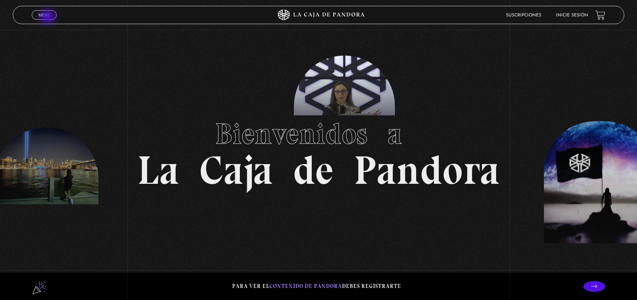
click at [49, 17] on span "Menu" at bounding box center [44, 15] width 12 height 4
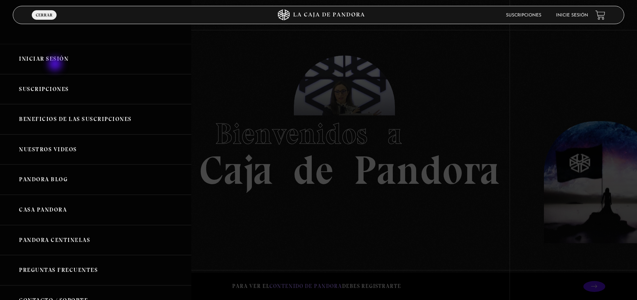
click at [56, 65] on link "Iniciar Sesión" at bounding box center [95, 59] width 191 height 30
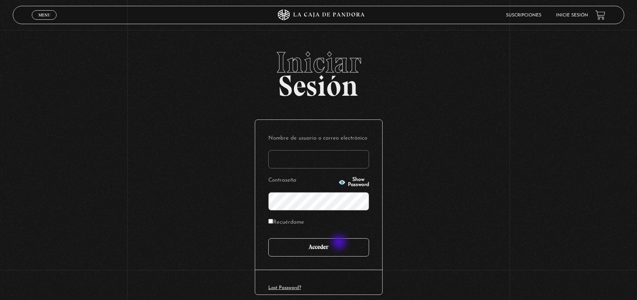
type input "[EMAIL_ADDRESS][DOMAIN_NAME]"
click at [343, 248] on input "Acceder" at bounding box center [318, 247] width 101 height 18
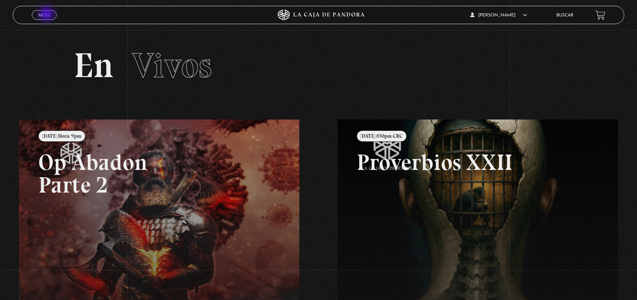
click at [47, 15] on span "Menu" at bounding box center [44, 15] width 12 height 4
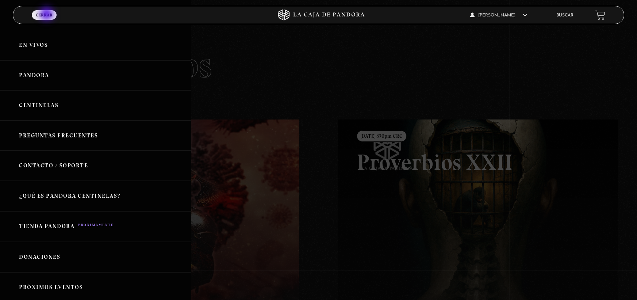
click at [47, 15] on span "Cerrar" at bounding box center [44, 15] width 17 height 4
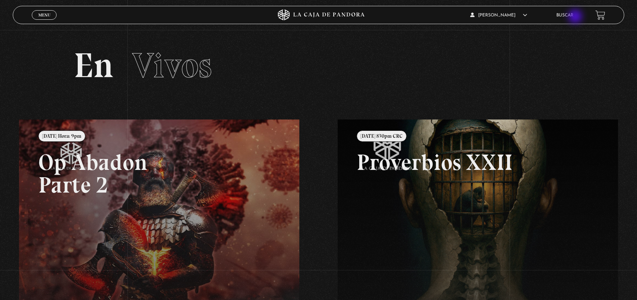
click at [573, 17] on link "Buscar" at bounding box center [564, 15] width 17 height 4
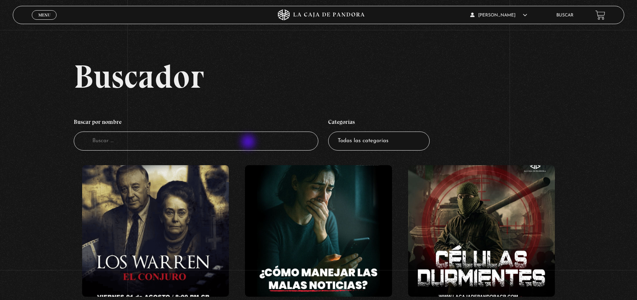
click at [249, 142] on input "Buscador" at bounding box center [196, 140] width 245 height 19
type input "abadon"
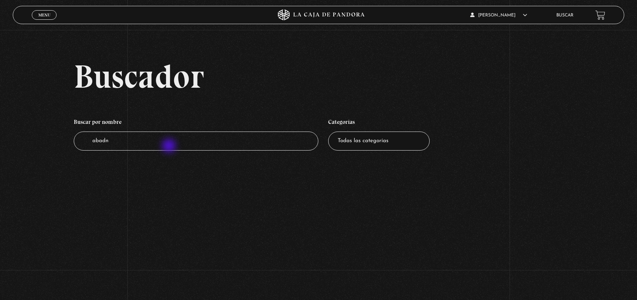
drag, startPoint x: 170, startPoint y: 146, endPoint x: 162, endPoint y: 142, distance: 8.5
click at [169, 146] on input "abadn" at bounding box center [196, 140] width 245 height 19
type input "abadon"
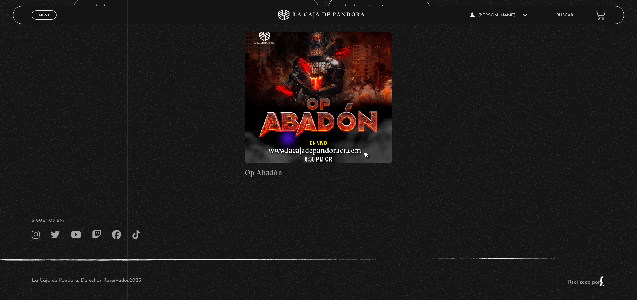
scroll to position [138, 0]
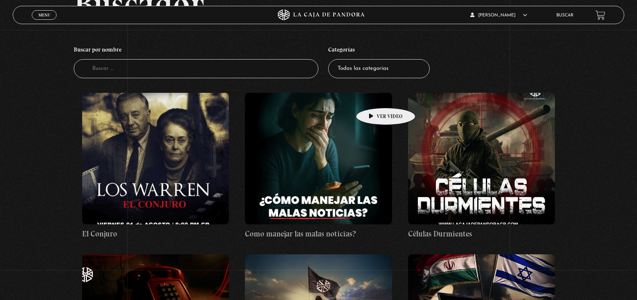
scroll to position [73, 0]
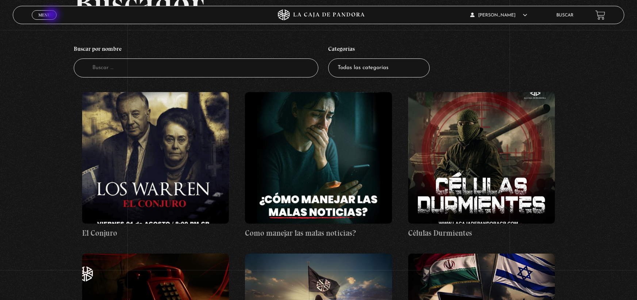
click at [53, 15] on link "Menu Cerrar" at bounding box center [44, 14] width 25 height 9
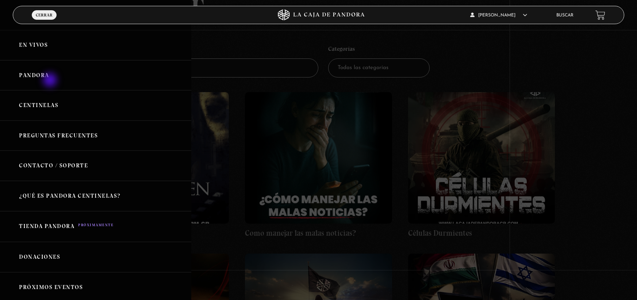
click at [51, 81] on link "Pandora" at bounding box center [95, 75] width 191 height 30
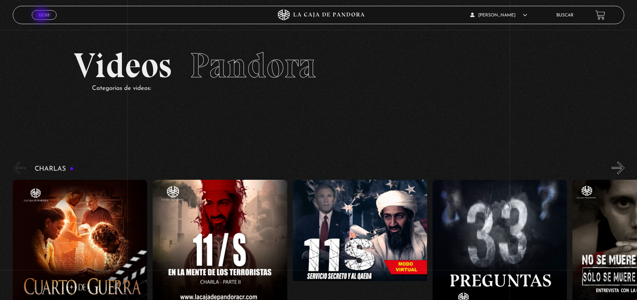
click at [42, 16] on span "Menu" at bounding box center [44, 15] width 12 height 4
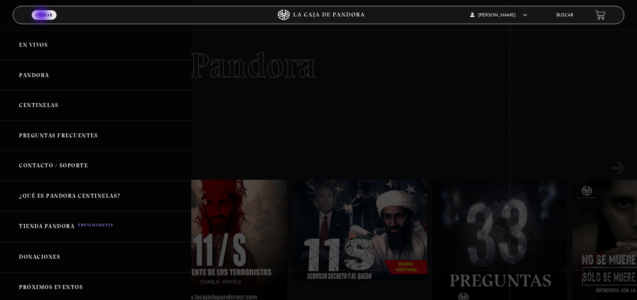
click at [42, 16] on span "Cerrar" at bounding box center [44, 15] width 17 height 4
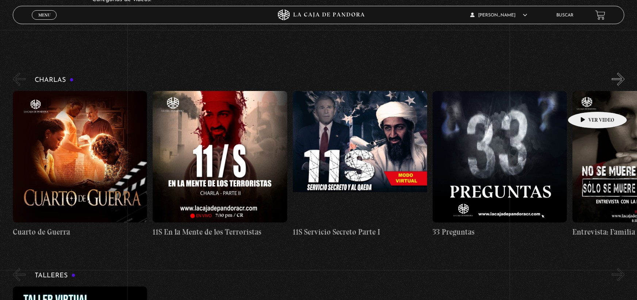
scroll to position [110, 0]
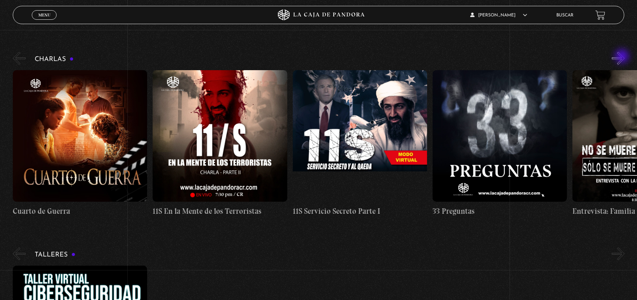
click at [623, 57] on button "»" at bounding box center [618, 58] width 13 height 13
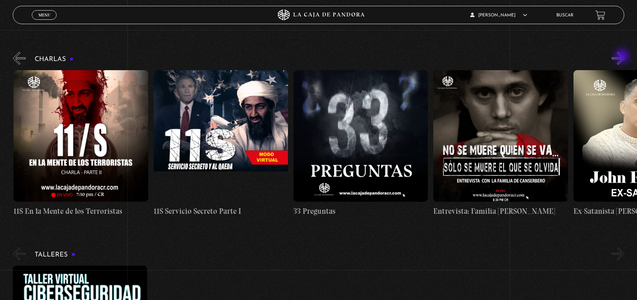
click at [623, 57] on button "»" at bounding box center [618, 58] width 13 height 13
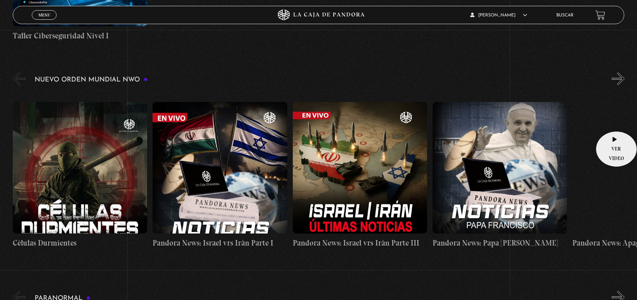
scroll to position [475, 0]
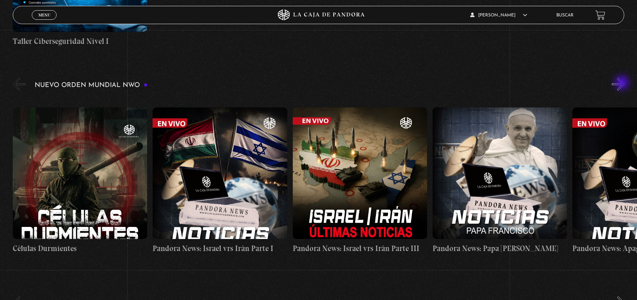
click at [623, 83] on button "»" at bounding box center [618, 84] width 13 height 13
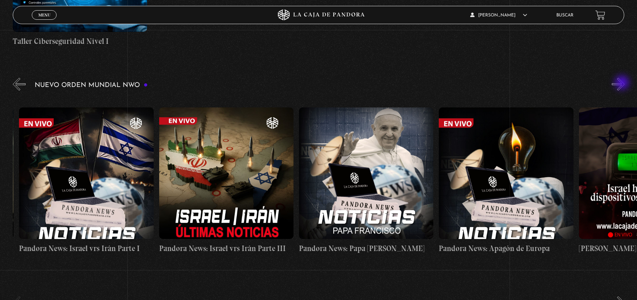
click at [623, 83] on button "»" at bounding box center [618, 84] width 13 height 13
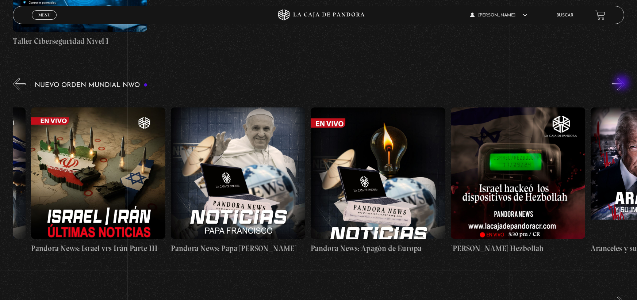
click at [623, 83] on button "»" at bounding box center [618, 84] width 13 height 13
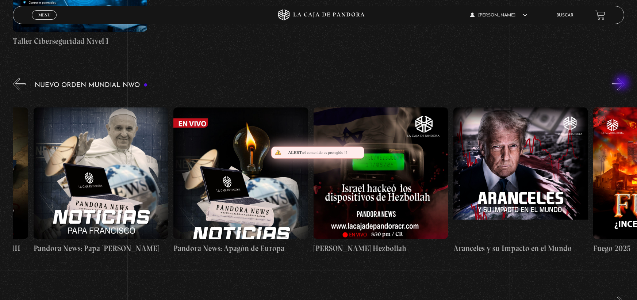
click at [623, 83] on button "»" at bounding box center [618, 84] width 13 height 13
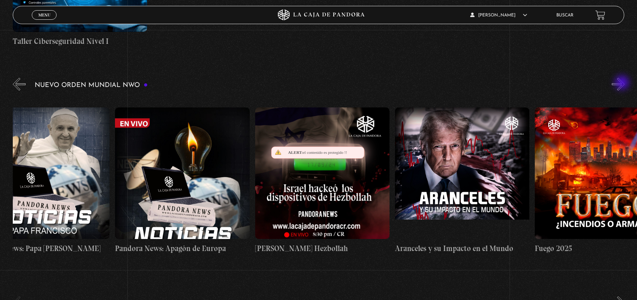
click at [623, 83] on button "»" at bounding box center [618, 84] width 13 height 13
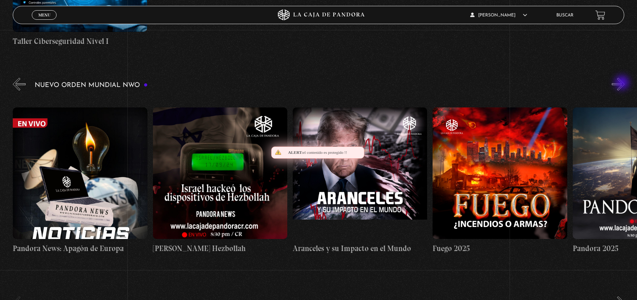
click at [623, 83] on button "»" at bounding box center [618, 84] width 13 height 13
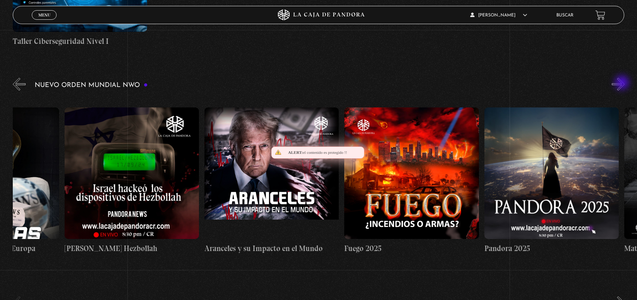
click at [623, 83] on button "»" at bounding box center [618, 84] width 13 height 13
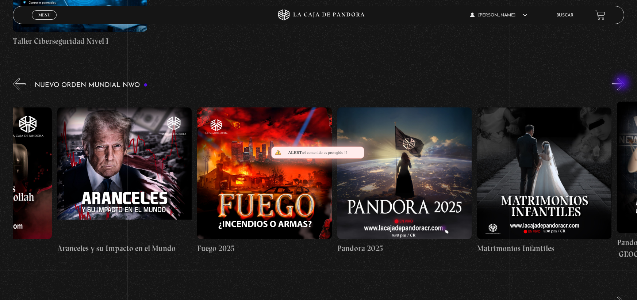
click at [623, 83] on button "»" at bounding box center [618, 84] width 13 height 13
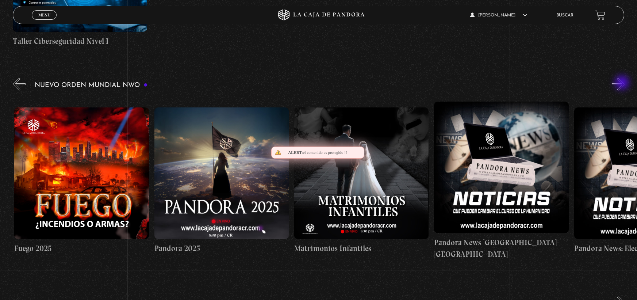
click at [623, 83] on button "»" at bounding box center [618, 84] width 13 height 13
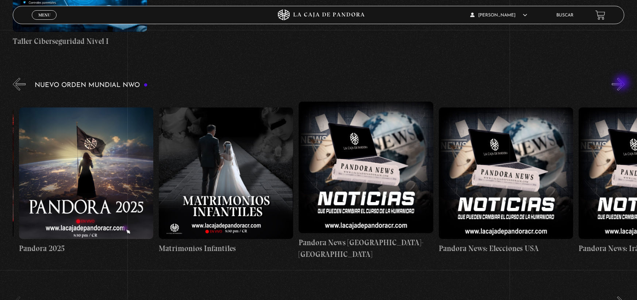
click at [623, 83] on button "»" at bounding box center [618, 84] width 13 height 13
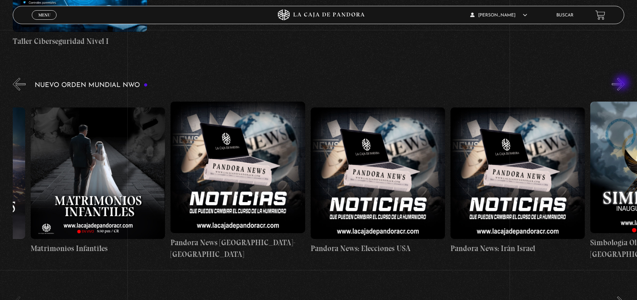
click at [623, 83] on button "»" at bounding box center [618, 84] width 13 height 13
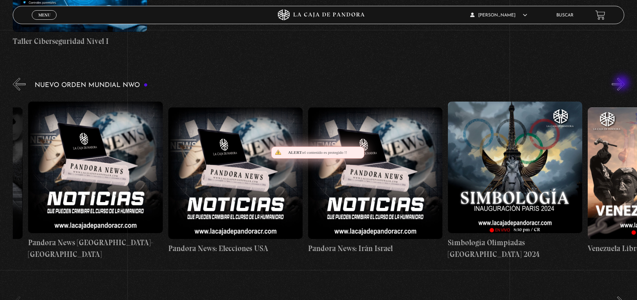
click at [623, 83] on button "»" at bounding box center [618, 84] width 13 height 13
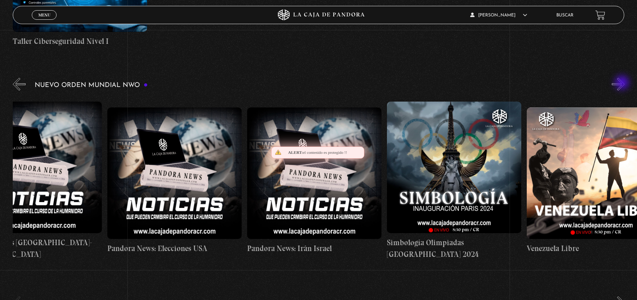
click at [623, 83] on button "»" at bounding box center [618, 84] width 13 height 13
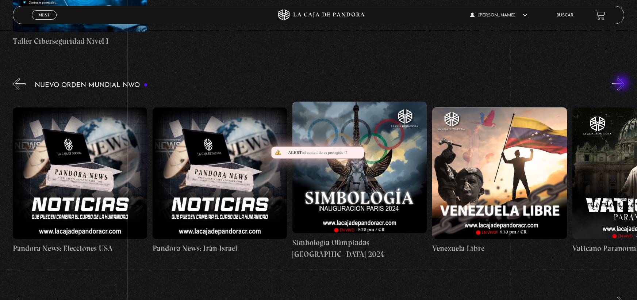
click at [623, 83] on button "»" at bounding box center [618, 84] width 13 height 13
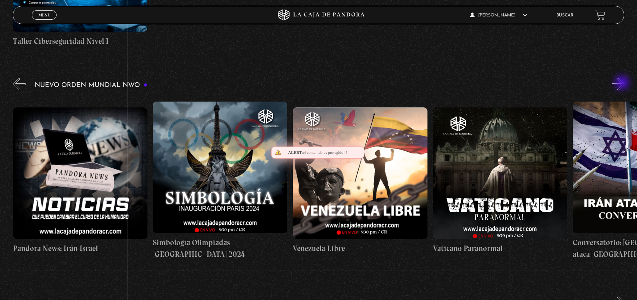
click at [623, 83] on button "»" at bounding box center [618, 84] width 13 height 13
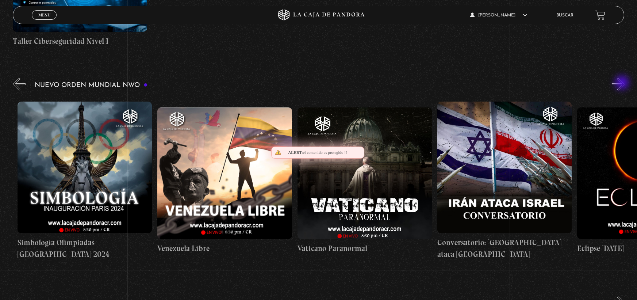
click at [623, 83] on button "»" at bounding box center [618, 84] width 13 height 13
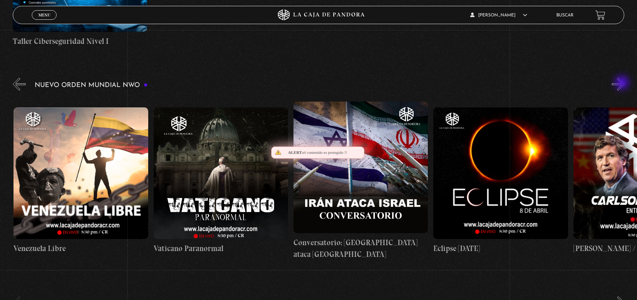
click at [623, 83] on button "»" at bounding box center [618, 84] width 13 height 13
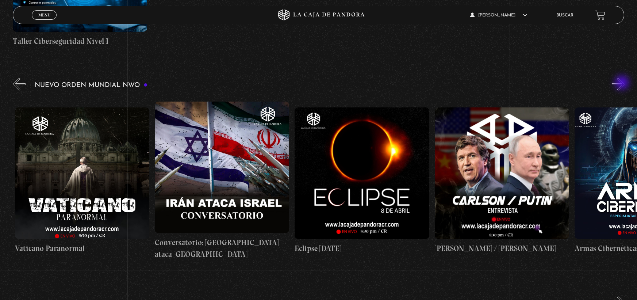
click at [623, 83] on button "»" at bounding box center [618, 84] width 13 height 13
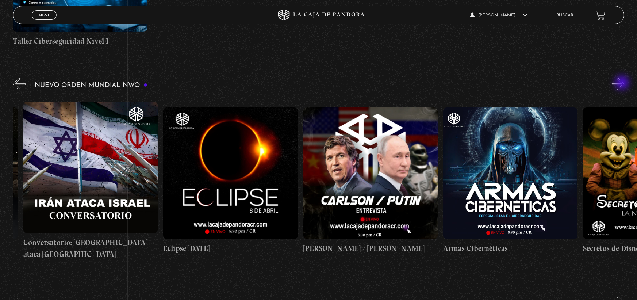
click at [623, 83] on button "»" at bounding box center [618, 84] width 13 height 13
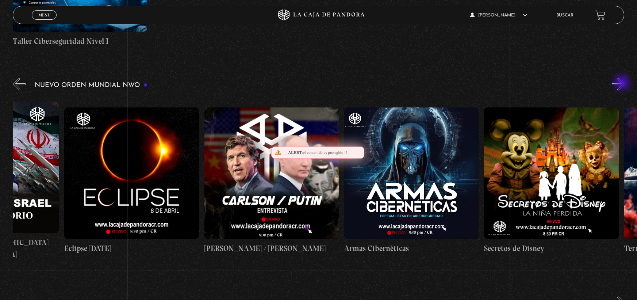
click at [623, 83] on button "»" at bounding box center [618, 84] width 13 height 13
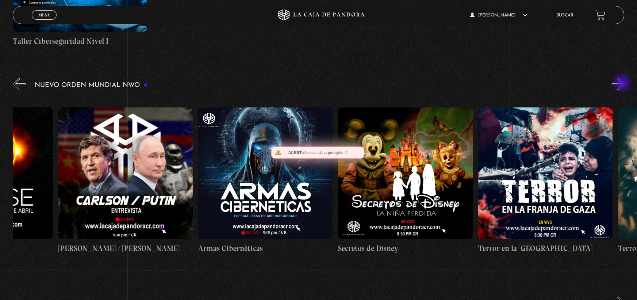
click at [623, 83] on button "»" at bounding box center [618, 84] width 13 height 13
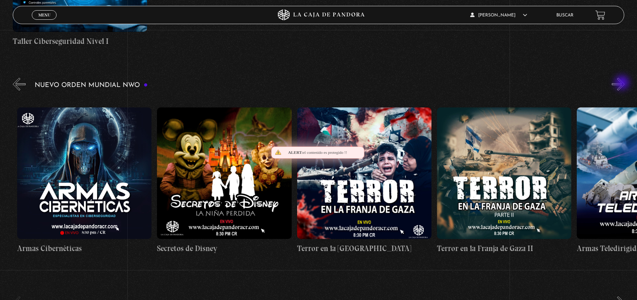
click at [623, 83] on button "»" at bounding box center [618, 84] width 13 height 13
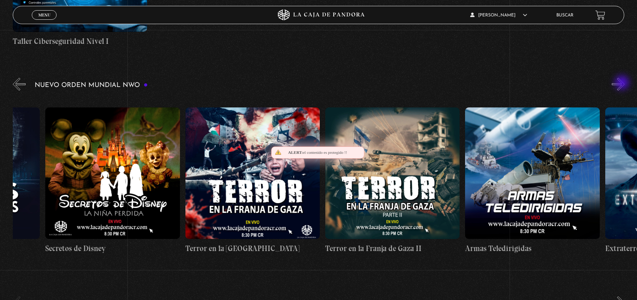
click at [623, 83] on button "»" at bounding box center [618, 84] width 13 height 13
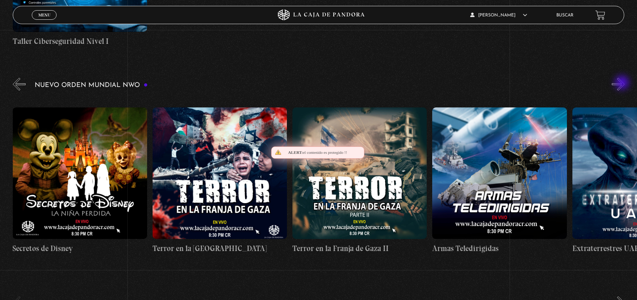
click at [623, 83] on button "»" at bounding box center [618, 84] width 13 height 13
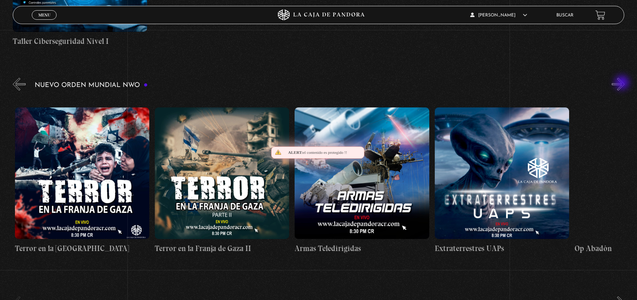
click at [623, 83] on button "»" at bounding box center [618, 84] width 13 height 13
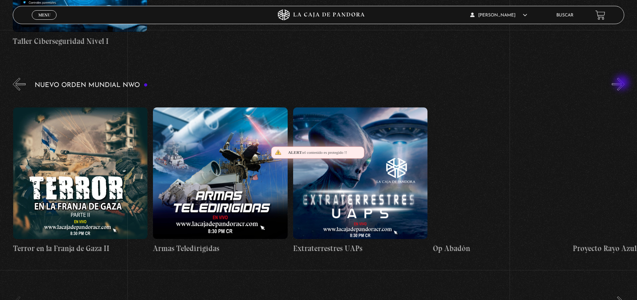
click at [623, 83] on button "»" at bounding box center [618, 84] width 13 height 13
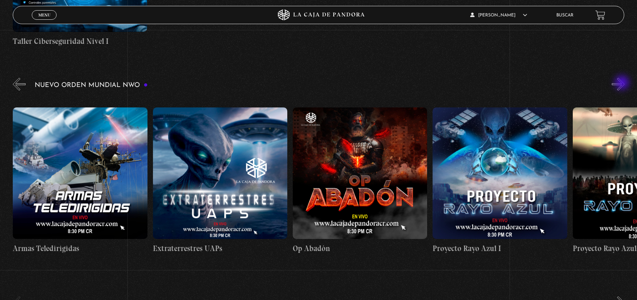
scroll to position [0, 3218]
click at [623, 83] on button "»" at bounding box center [618, 84] width 13 height 13
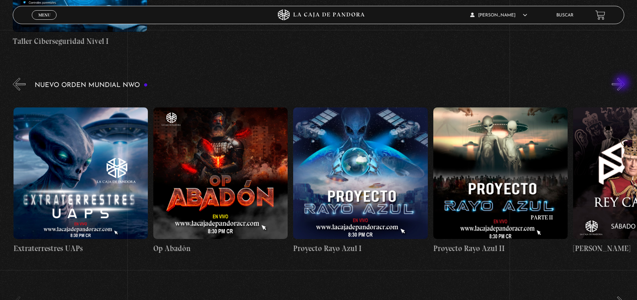
click at [623, 83] on button "»" at bounding box center [618, 84] width 13 height 13
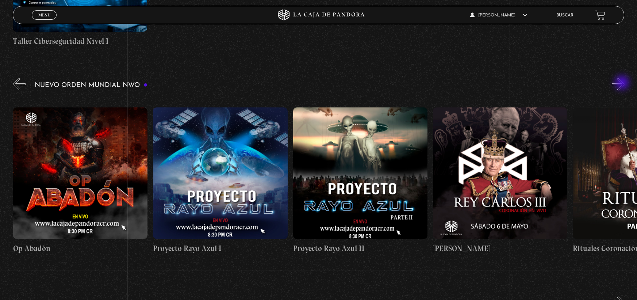
click at [623, 83] on button "»" at bounding box center [618, 84] width 13 height 13
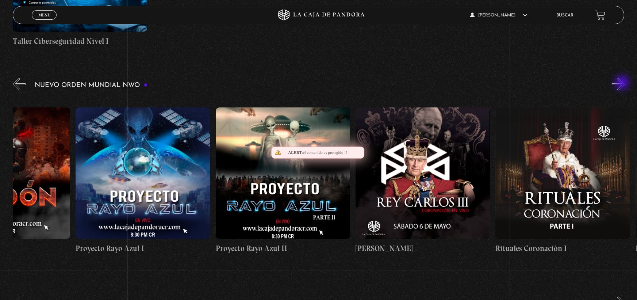
click at [623, 83] on button "»" at bounding box center [618, 84] width 13 height 13
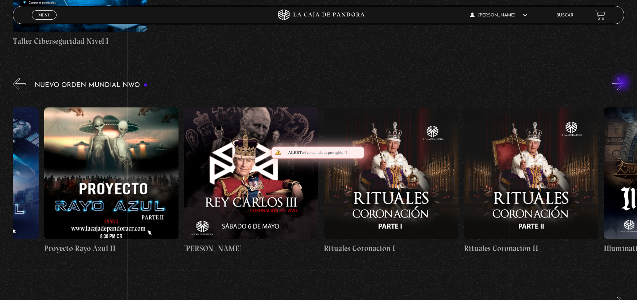
click at [623, 83] on button "»" at bounding box center [618, 84] width 13 height 13
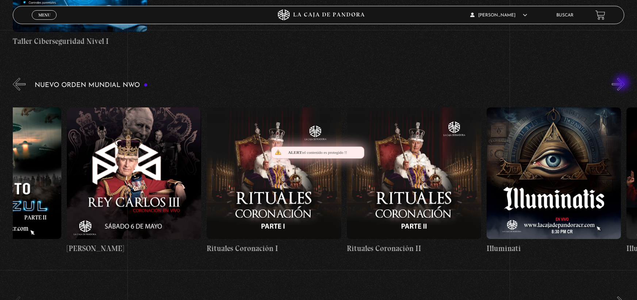
click at [623, 83] on button "»" at bounding box center [618, 84] width 13 height 13
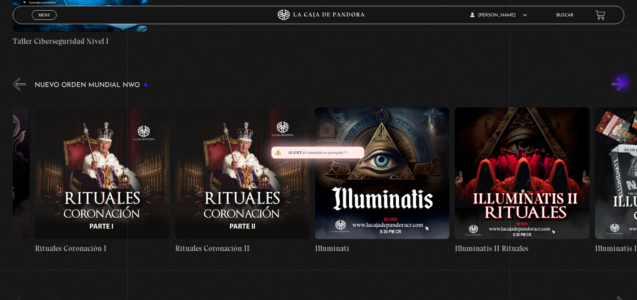
click at [623, 83] on button "»" at bounding box center [618, 84] width 13 height 13
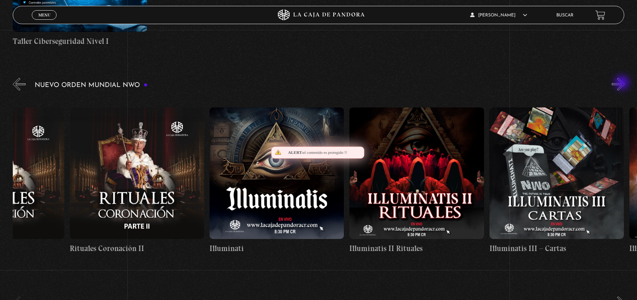
click at [623, 83] on button "»" at bounding box center [618, 84] width 13 height 13
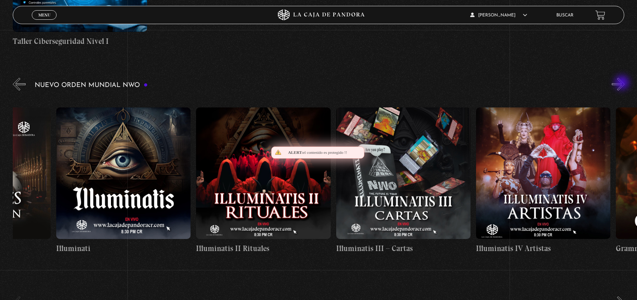
click at [623, 83] on button "»" at bounding box center [618, 84] width 13 height 13
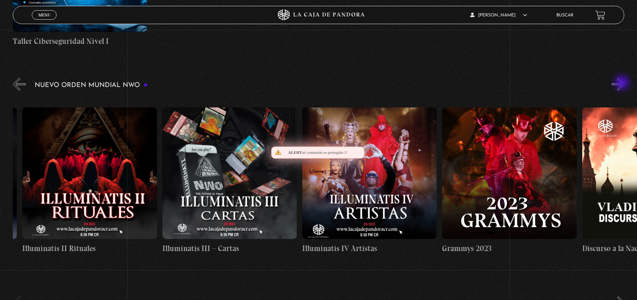
click at [623, 83] on button "»" at bounding box center [618, 84] width 13 height 13
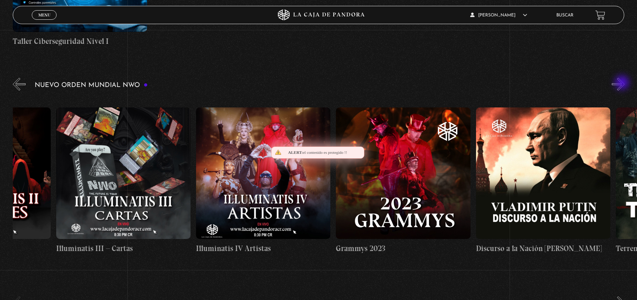
click at [623, 83] on button "»" at bounding box center [618, 84] width 13 height 13
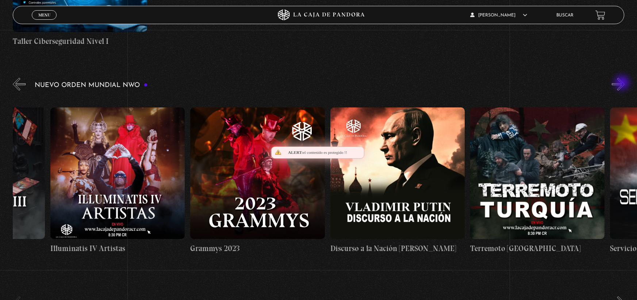
click at [623, 83] on button "»" at bounding box center [618, 84] width 13 height 13
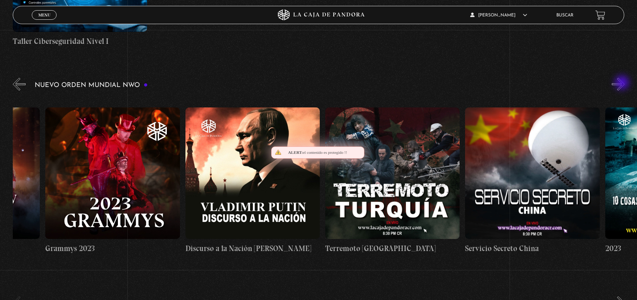
click at [623, 83] on button "»" at bounding box center [618, 84] width 13 height 13
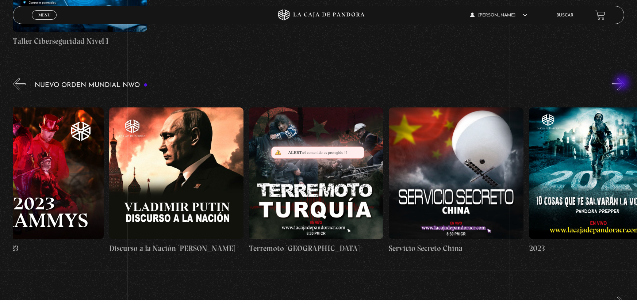
click at [623, 83] on button "»" at bounding box center [618, 84] width 13 height 13
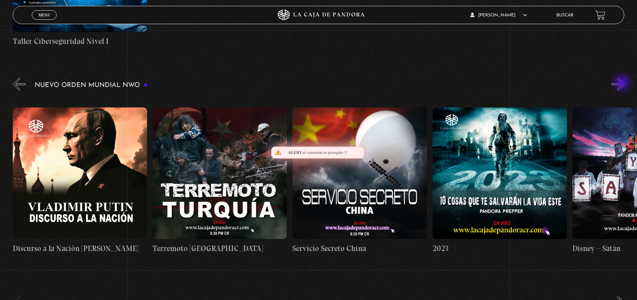
click at [623, 83] on button "»" at bounding box center [618, 84] width 13 height 13
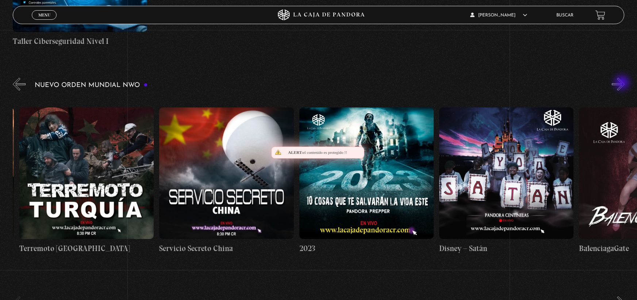
click at [623, 83] on button "»" at bounding box center [618, 84] width 13 height 13
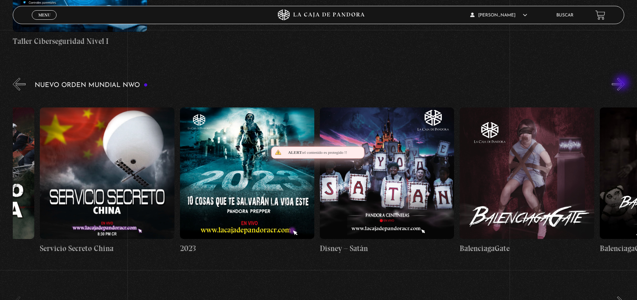
click at [623, 83] on button "»" at bounding box center [618, 84] width 13 height 13
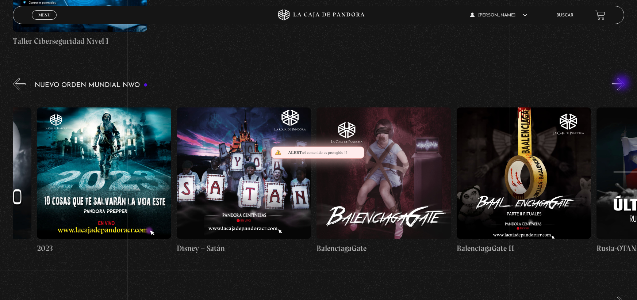
click at [623, 83] on button "»" at bounding box center [618, 84] width 13 height 13
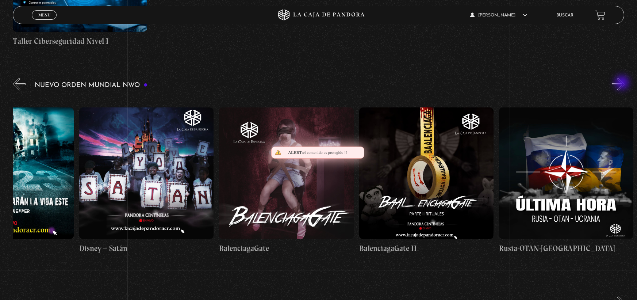
click at [623, 83] on button "»" at bounding box center [618, 84] width 13 height 13
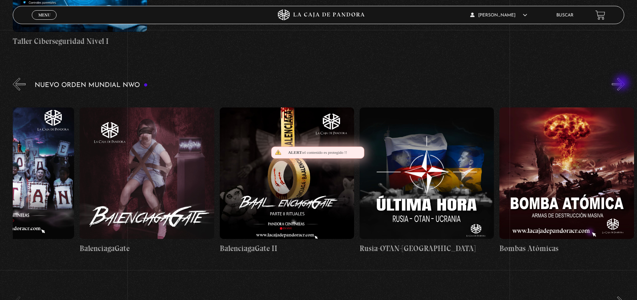
click at [623, 83] on button "»" at bounding box center [618, 84] width 13 height 13
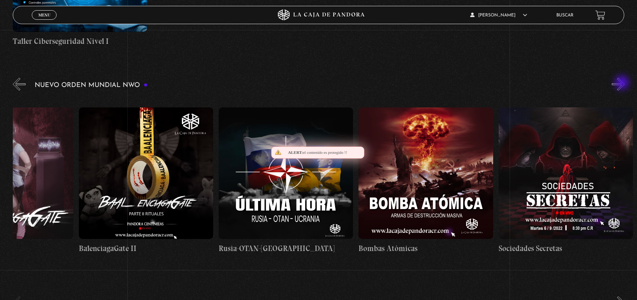
click at [623, 83] on button "»" at bounding box center [618, 84] width 13 height 13
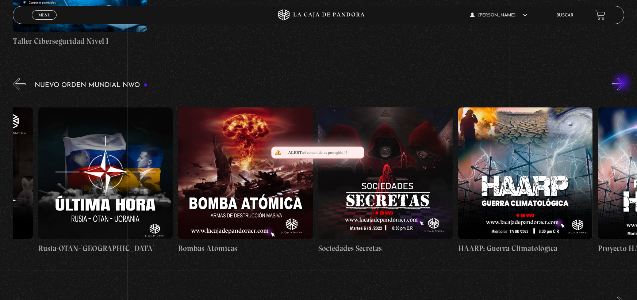
click at [623, 83] on button "»" at bounding box center [618, 84] width 13 height 13
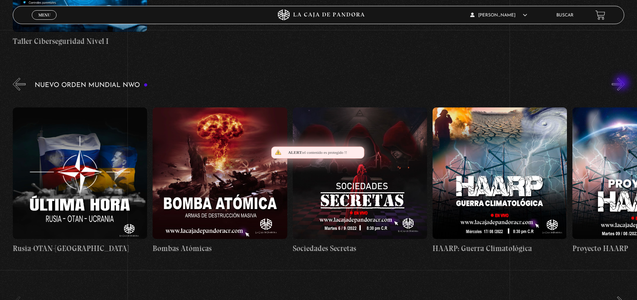
click at [623, 83] on button "»" at bounding box center [618, 84] width 13 height 13
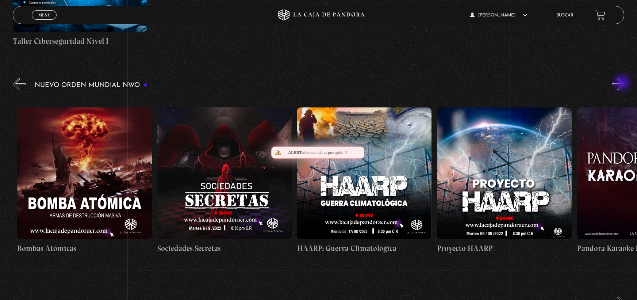
click at [623, 83] on button "»" at bounding box center [618, 84] width 13 height 13
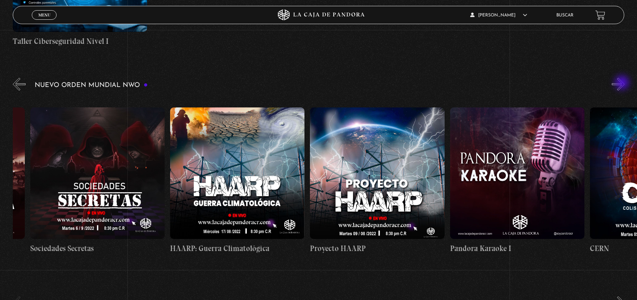
click at [623, 83] on button "»" at bounding box center [618, 84] width 13 height 13
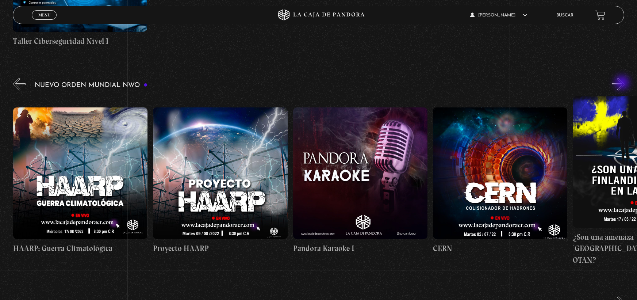
click at [623, 83] on button "»" at bounding box center [618, 84] width 13 height 13
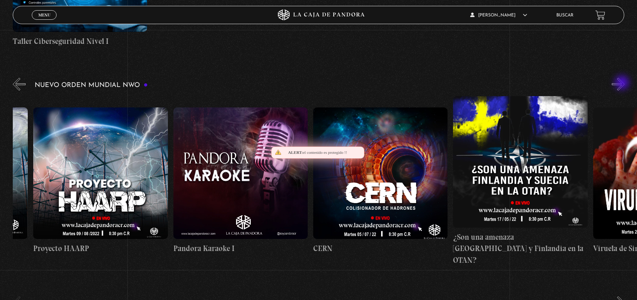
click at [623, 83] on button "»" at bounding box center [618, 84] width 13 height 13
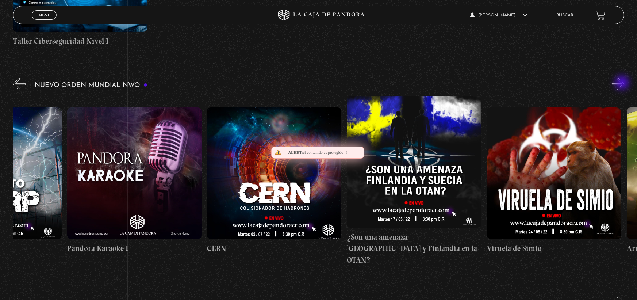
click at [623, 83] on button "»" at bounding box center [618, 84] width 13 height 13
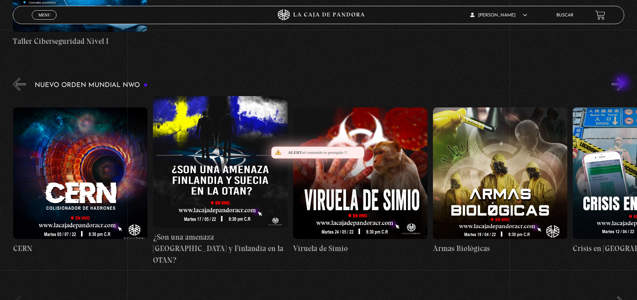
scroll to position [0, 6856]
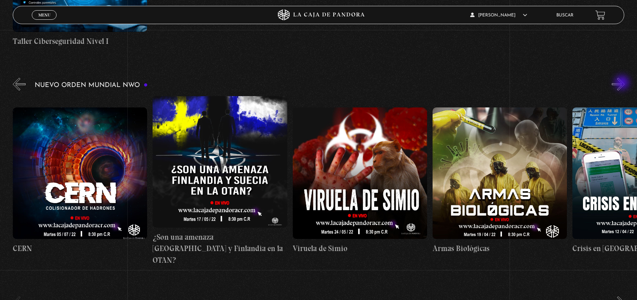
click at [623, 83] on button "»" at bounding box center [618, 84] width 13 height 13
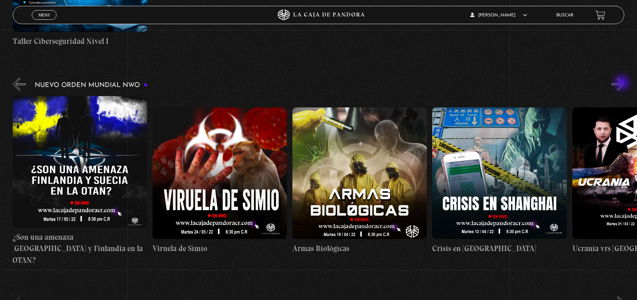
click at [623, 83] on button "»" at bounding box center [618, 84] width 13 height 13
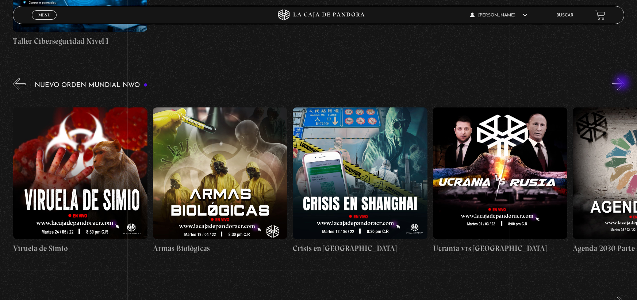
click at [623, 83] on button "»" at bounding box center [618, 84] width 13 height 13
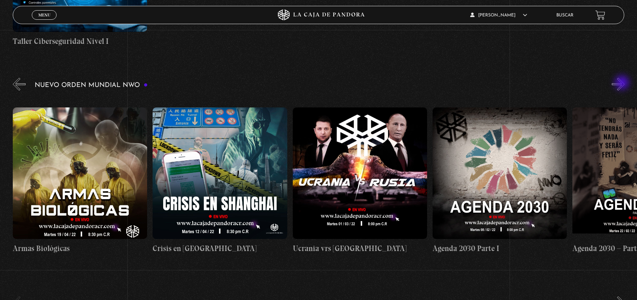
click at [623, 83] on button "»" at bounding box center [618, 84] width 13 height 13
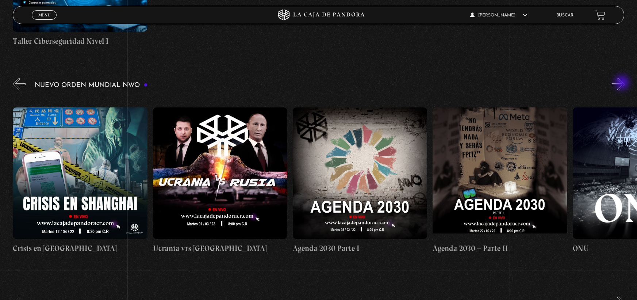
click at [623, 83] on button "»" at bounding box center [618, 84] width 13 height 13
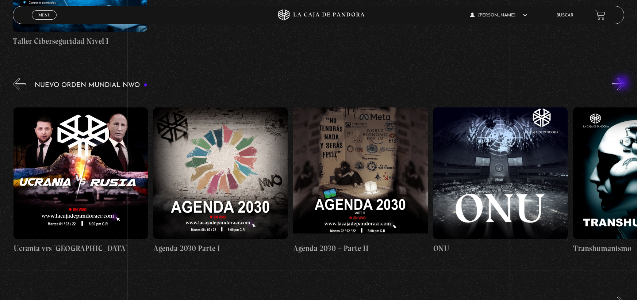
click at [623, 83] on button "»" at bounding box center [618, 84] width 13 height 13
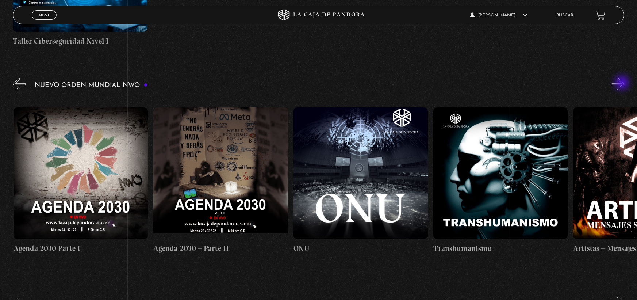
click at [623, 83] on button "»" at bounding box center [618, 84] width 13 height 13
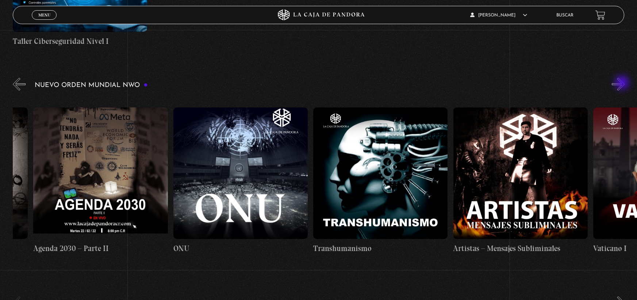
click at [623, 83] on button "»" at bounding box center [618, 84] width 13 height 13
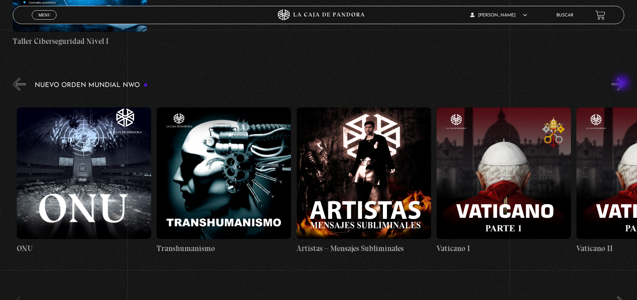
click at [623, 83] on button "»" at bounding box center [618, 84] width 13 height 13
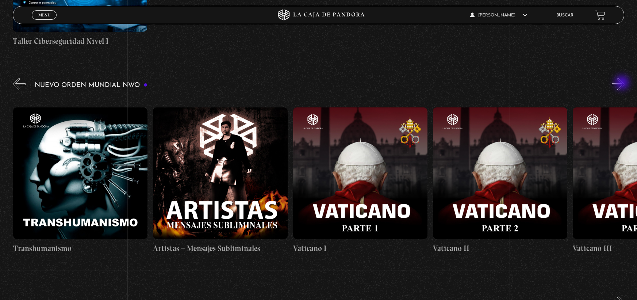
click at [623, 83] on button "»" at bounding box center [618, 84] width 13 height 13
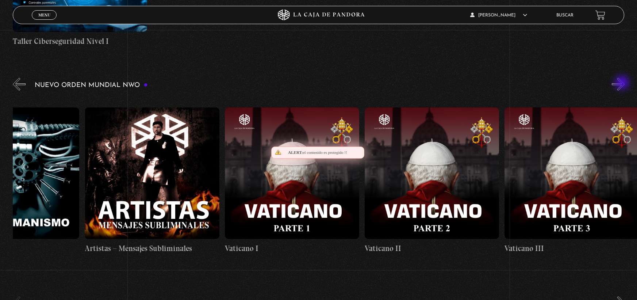
click at [623, 83] on button "»" at bounding box center [618, 84] width 13 height 13
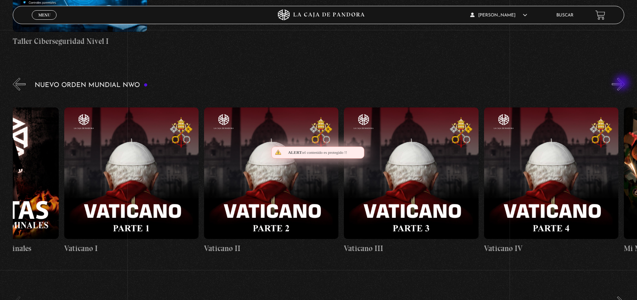
click at [623, 83] on button "»" at bounding box center [618, 84] width 13 height 13
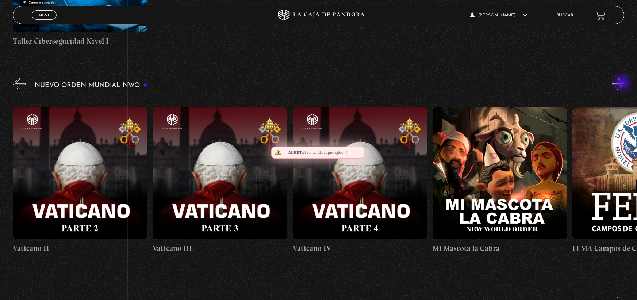
click at [623, 83] on button "»" at bounding box center [618, 84] width 13 height 13
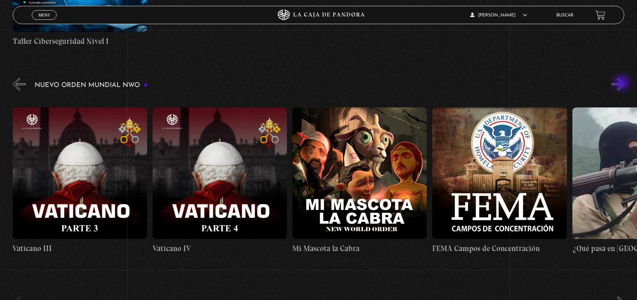
click at [623, 83] on button "»" at bounding box center [618, 84] width 13 height 13
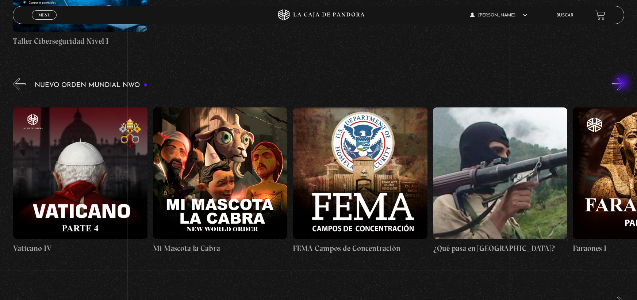
scroll to position [0, 8815]
click at [623, 83] on button "»" at bounding box center [618, 84] width 13 height 13
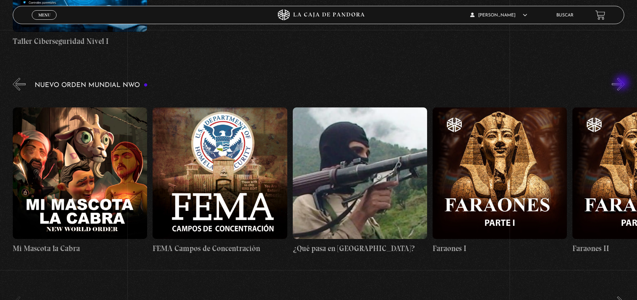
click at [623, 83] on button "»" at bounding box center [618, 84] width 13 height 13
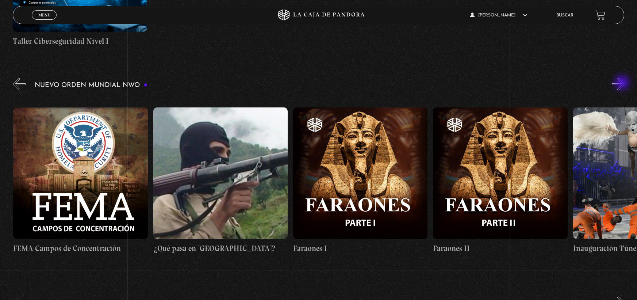
click at [623, 83] on button "»" at bounding box center [618, 84] width 13 height 13
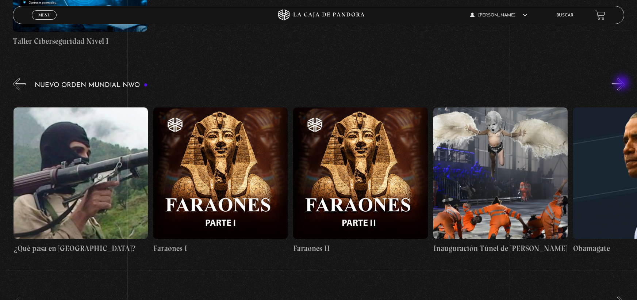
click at [623, 83] on button "»" at bounding box center [618, 84] width 13 height 13
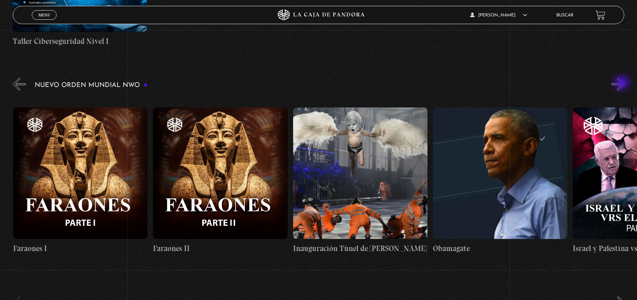
click at [623, 83] on button "»" at bounding box center [618, 84] width 13 height 13
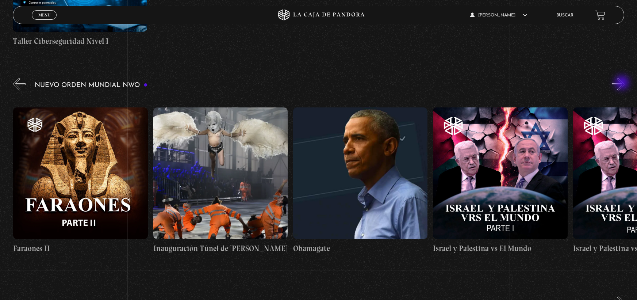
click at [623, 83] on button "»" at bounding box center [618, 84] width 13 height 13
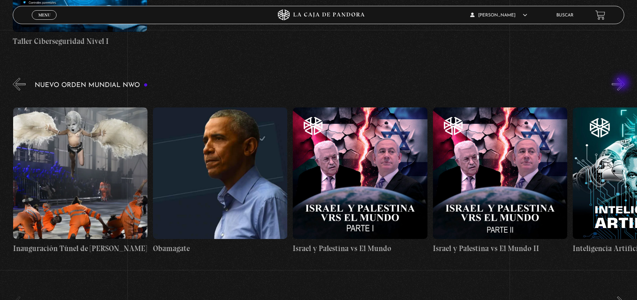
click at [623, 83] on button "»" at bounding box center [618, 84] width 13 height 13
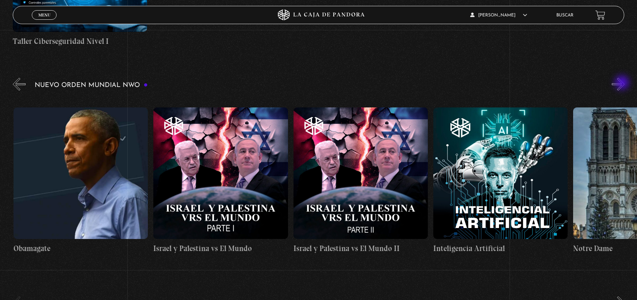
click at [623, 83] on button "»" at bounding box center [618, 84] width 13 height 13
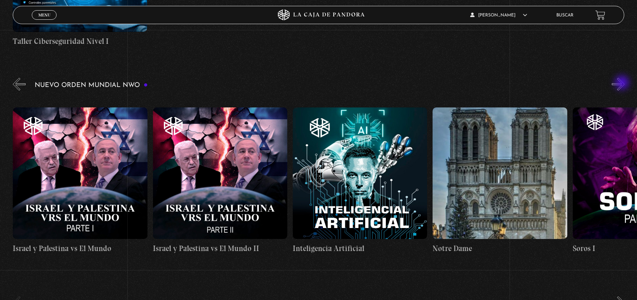
click at [623, 83] on button "»" at bounding box center [618, 84] width 13 height 13
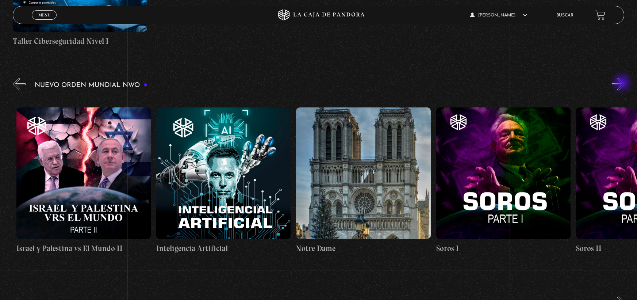
click at [623, 83] on button "»" at bounding box center [618, 84] width 13 height 13
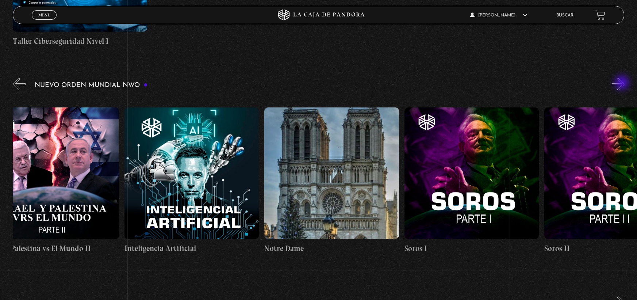
scroll to position [0, 10144]
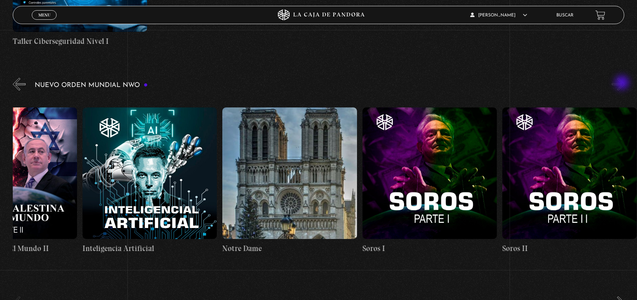
click at [623, 83] on button "»" at bounding box center [618, 84] width 13 height 13
click at [625, 84] on button "»" at bounding box center [618, 84] width 13 height 13
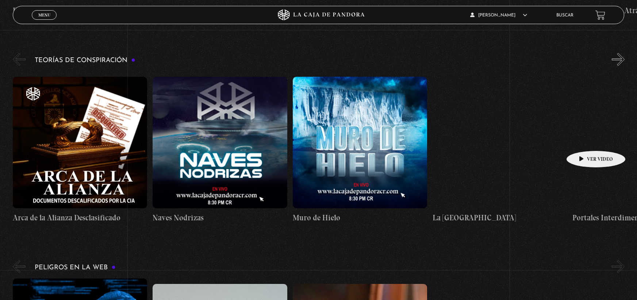
scroll to position [1533, 0]
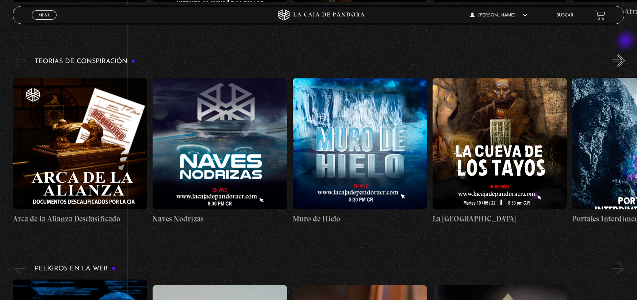
click at [625, 54] on button "»" at bounding box center [618, 60] width 13 height 13
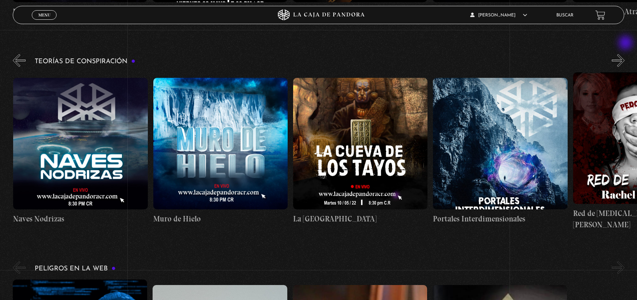
click at [625, 54] on button "»" at bounding box center [618, 60] width 13 height 13
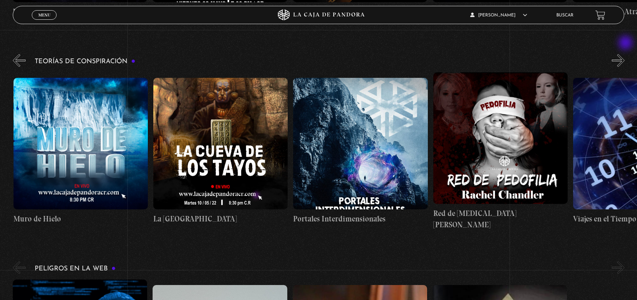
click at [625, 54] on button "»" at bounding box center [618, 60] width 13 height 13
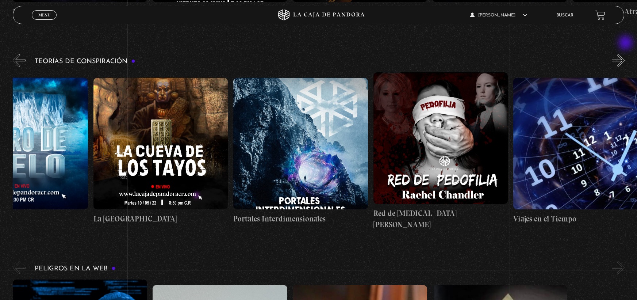
scroll to position [0, 350]
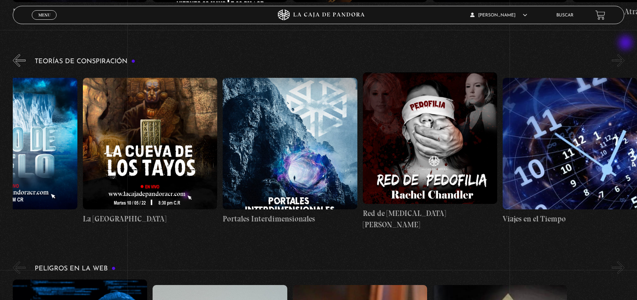
click at [625, 54] on button "»" at bounding box center [618, 60] width 13 height 13
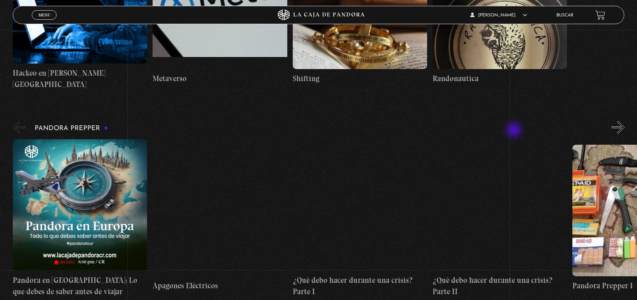
scroll to position [1898, 0]
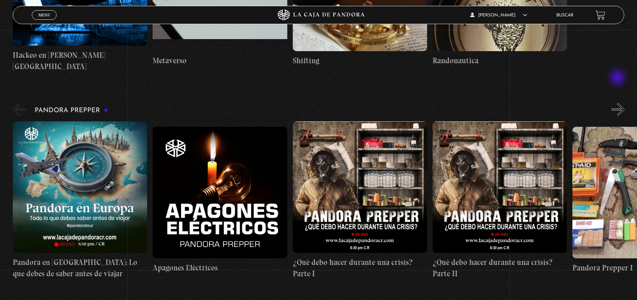
click at [618, 103] on button "»" at bounding box center [618, 109] width 13 height 13
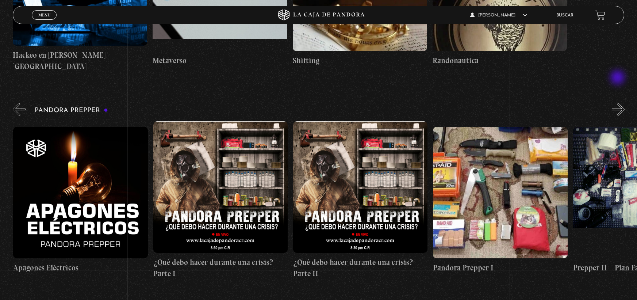
scroll to position [0, 140]
click at [618, 103] on button "»" at bounding box center [618, 109] width 13 height 13
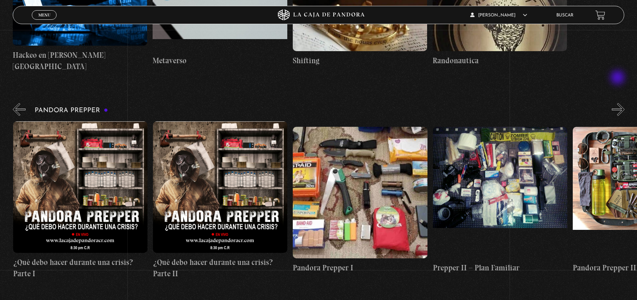
click at [618, 103] on button "»" at bounding box center [618, 109] width 13 height 13
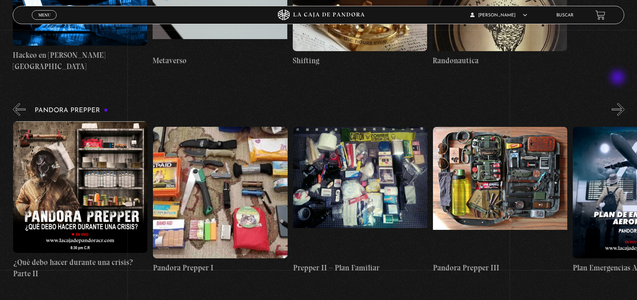
click at [618, 103] on button "»" at bounding box center [618, 109] width 13 height 13
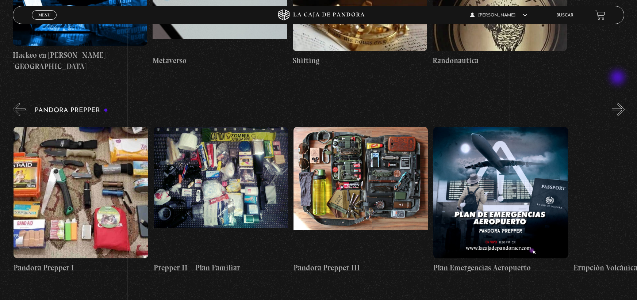
click at [618, 103] on button "»" at bounding box center [618, 109] width 13 height 13
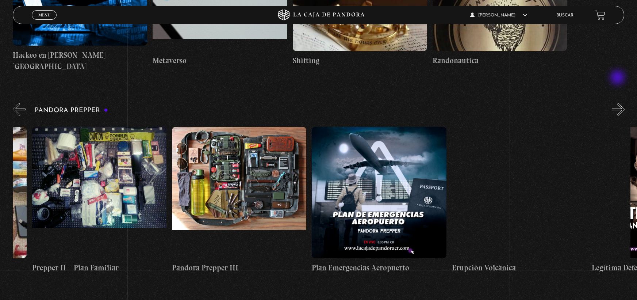
click at [618, 103] on button "»" at bounding box center [618, 109] width 13 height 13
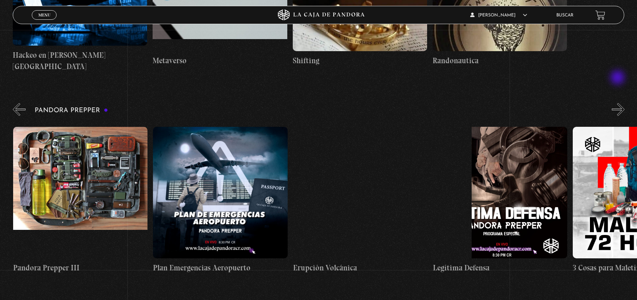
click at [618, 103] on button "»" at bounding box center [618, 109] width 13 height 13
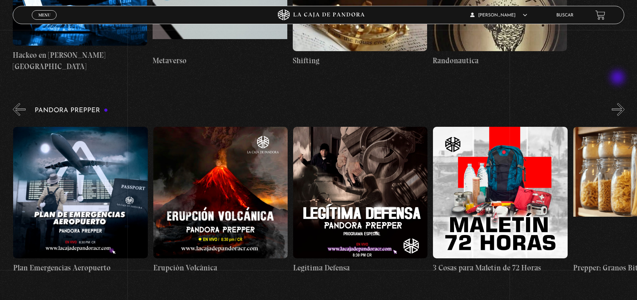
click at [618, 103] on button "»" at bounding box center [618, 109] width 13 height 13
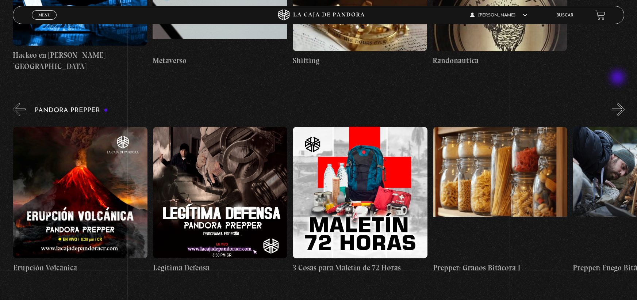
click at [618, 103] on button "»" at bounding box center [618, 109] width 13 height 13
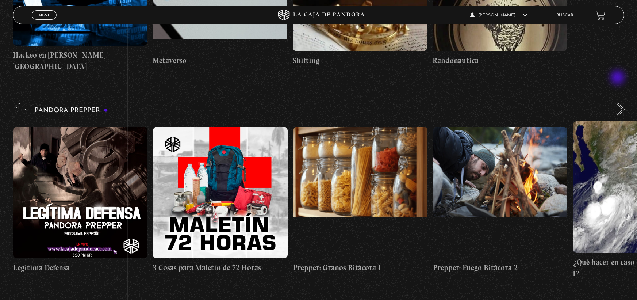
scroll to position [0, 1259]
click at [618, 103] on button "»" at bounding box center [618, 109] width 13 height 13
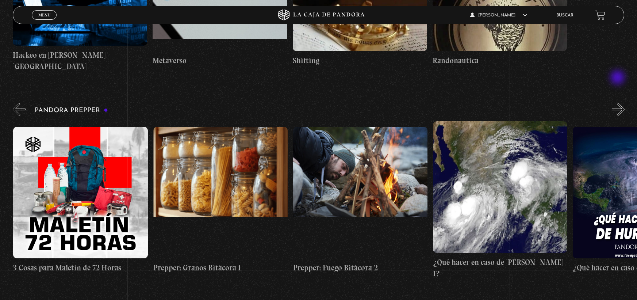
scroll to position [0, 1399]
click at [618, 103] on button "»" at bounding box center [618, 109] width 13 height 13
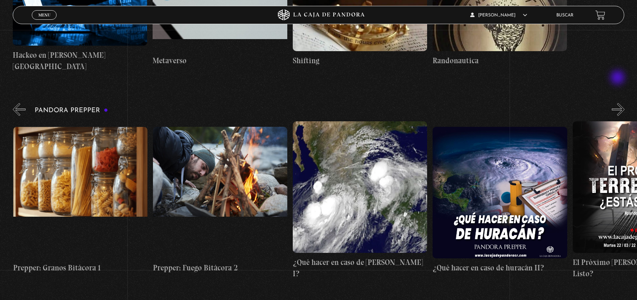
click at [618, 103] on button "»" at bounding box center [618, 109] width 13 height 13
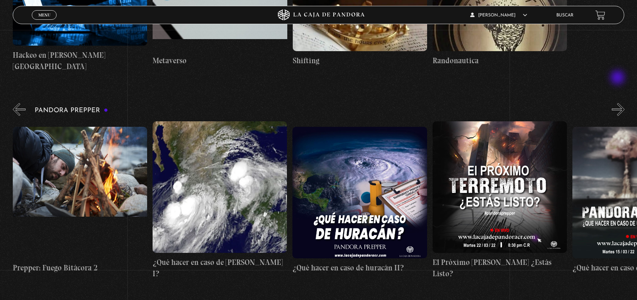
click at [618, 103] on button "»" at bounding box center [618, 109] width 13 height 13
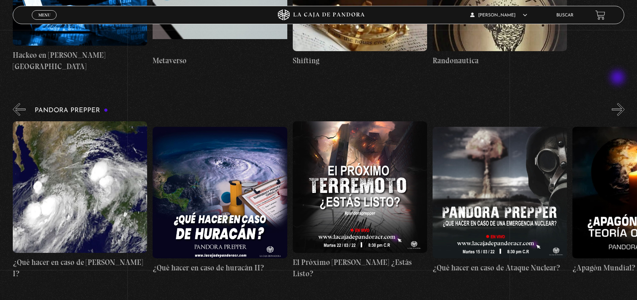
click at [618, 103] on button "»" at bounding box center [618, 109] width 13 height 13
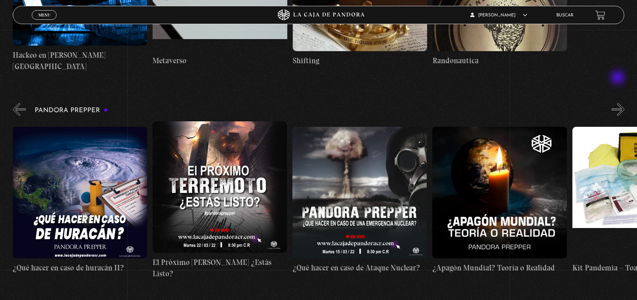
click at [618, 103] on button "»" at bounding box center [618, 109] width 13 height 13
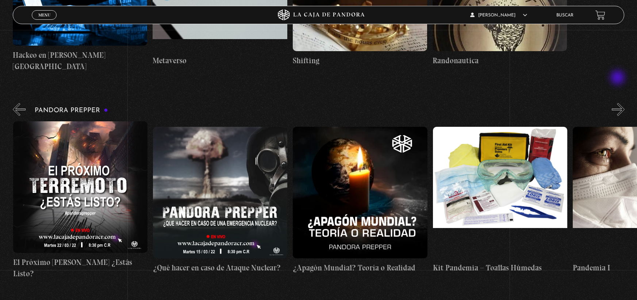
click at [618, 103] on button "»" at bounding box center [618, 109] width 13 height 13
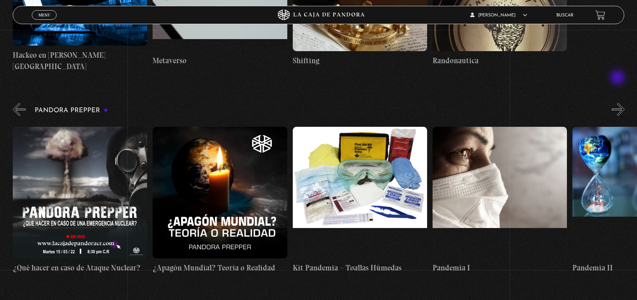
click at [618, 103] on button "»" at bounding box center [618, 109] width 13 height 13
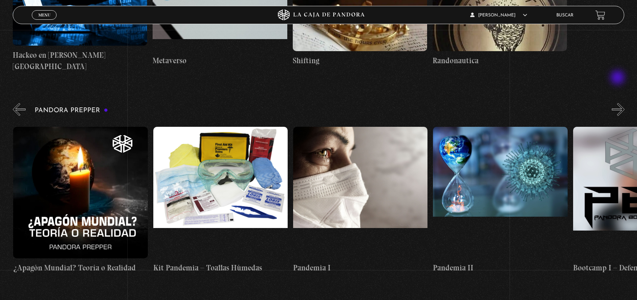
click at [618, 103] on button "»" at bounding box center [618, 109] width 13 height 13
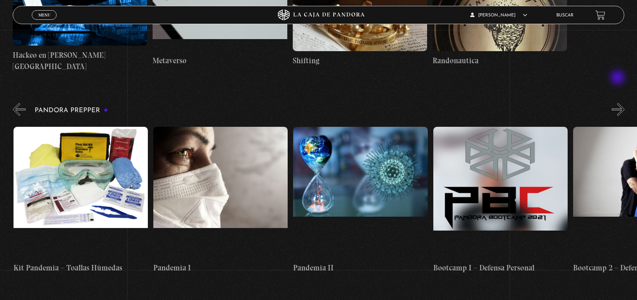
click at [618, 103] on button "»" at bounding box center [618, 109] width 13 height 13
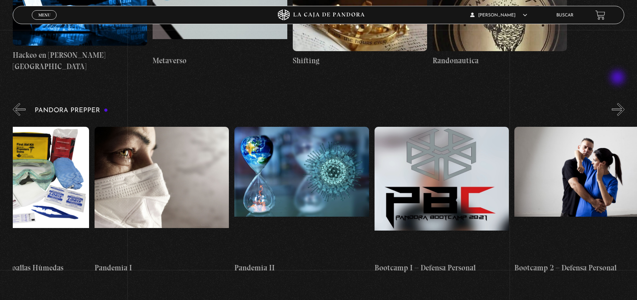
scroll to position [0, 2589]
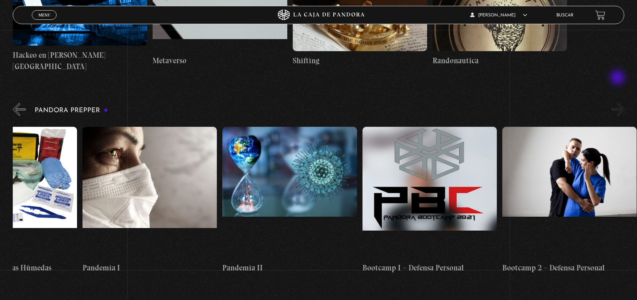
click at [618, 103] on button "»" at bounding box center [618, 109] width 13 height 13
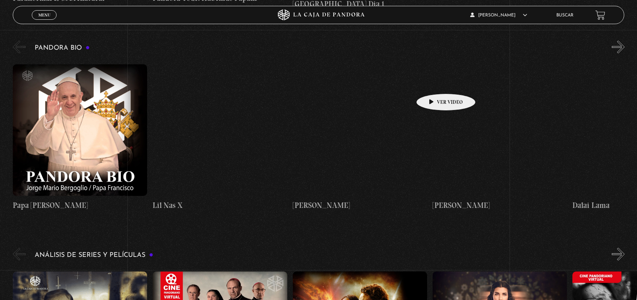
scroll to position [1132, 0]
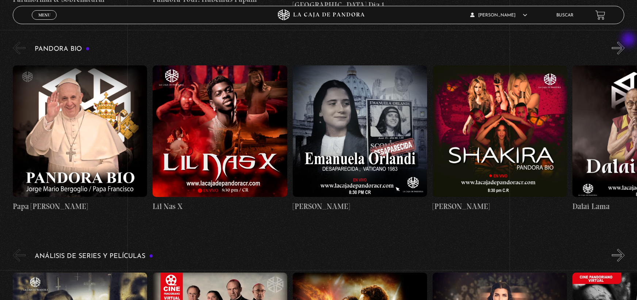
click at [625, 42] on button "»" at bounding box center [618, 48] width 13 height 13
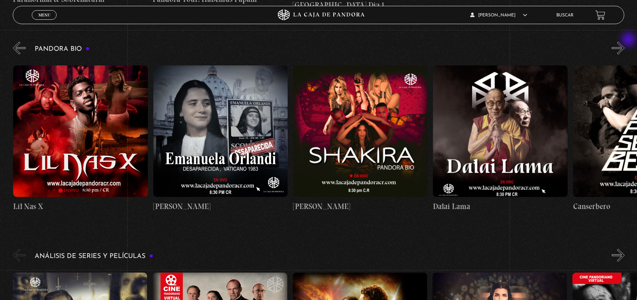
click at [625, 42] on button "»" at bounding box center [618, 48] width 13 height 13
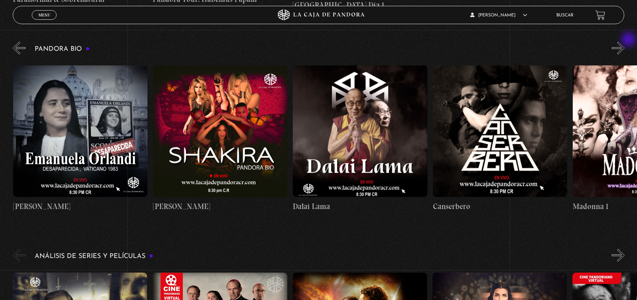
click at [625, 42] on button "»" at bounding box center [618, 48] width 13 height 13
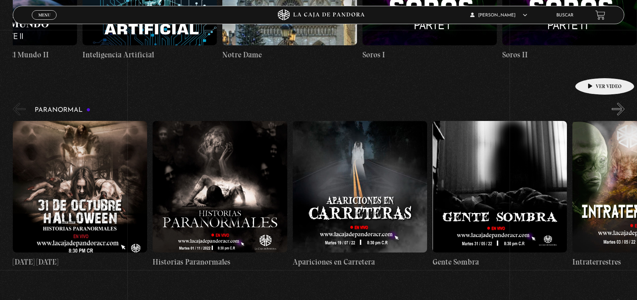
scroll to position [657, 0]
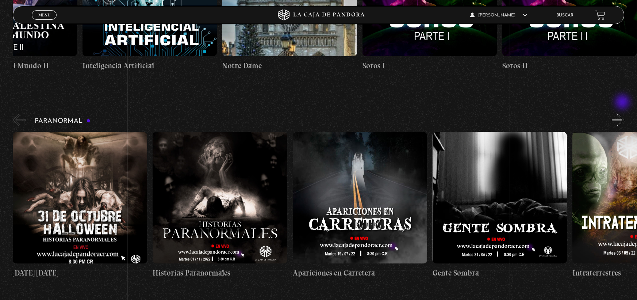
click at [623, 114] on button "»" at bounding box center [618, 120] width 13 height 13
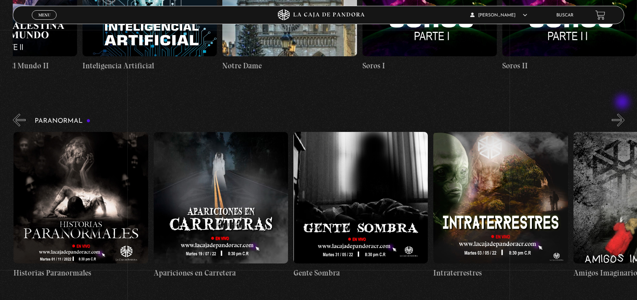
click at [623, 114] on button "»" at bounding box center [618, 120] width 13 height 13
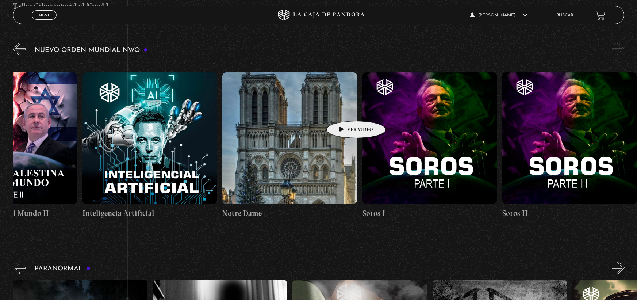
scroll to position [511, 0]
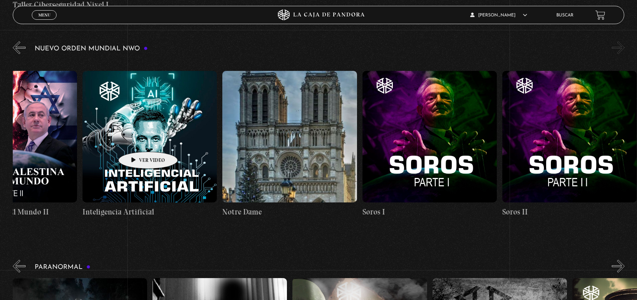
click at [137, 141] on figure at bounding box center [149, 136] width 134 height 131
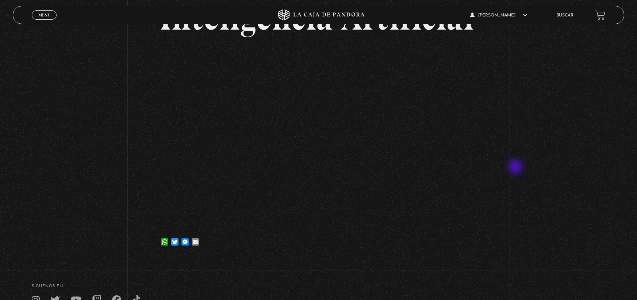
scroll to position [37, 0]
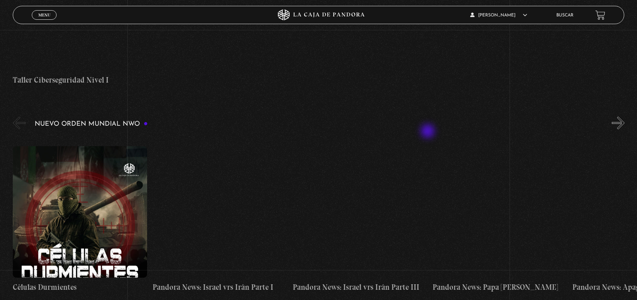
scroll to position [438, 0]
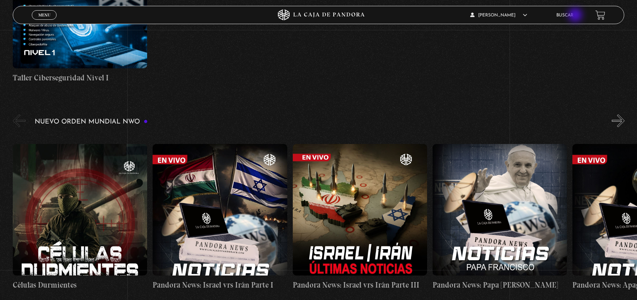
click at [573, 16] on link "Buscar" at bounding box center [564, 15] width 17 height 4
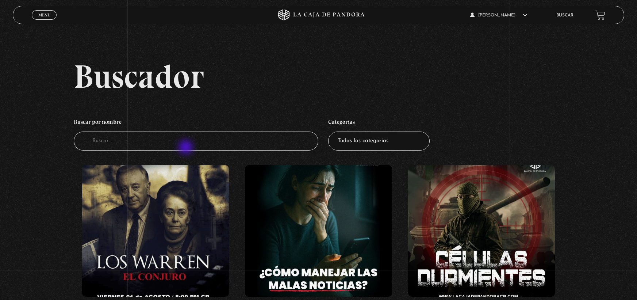
click at [185, 147] on input "Buscador" at bounding box center [196, 140] width 245 height 19
type input "faraon"
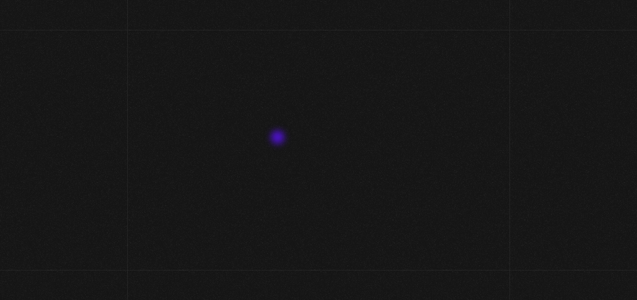
click at [279, 138] on input "faraon" at bounding box center [196, 140] width 245 height 19
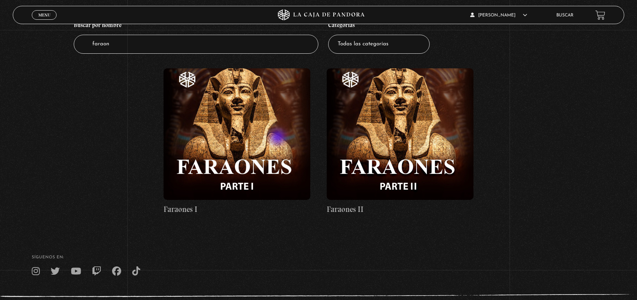
scroll to position [110, 0]
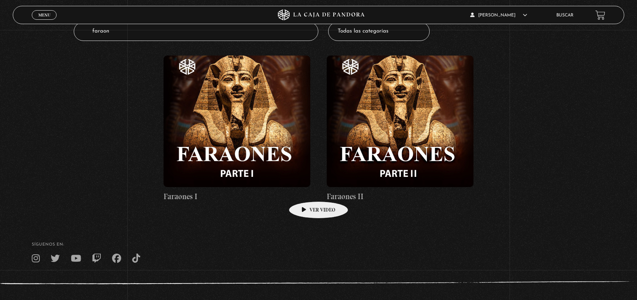
click at [266, 151] on figure at bounding box center [237, 120] width 147 height 131
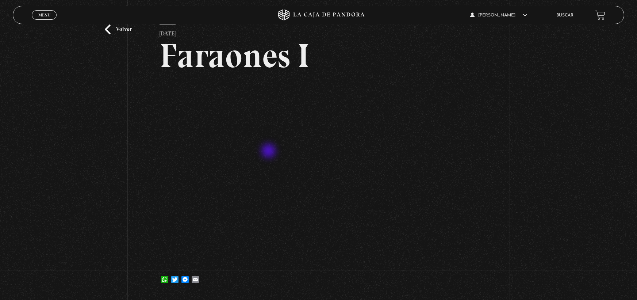
scroll to position [37, 0]
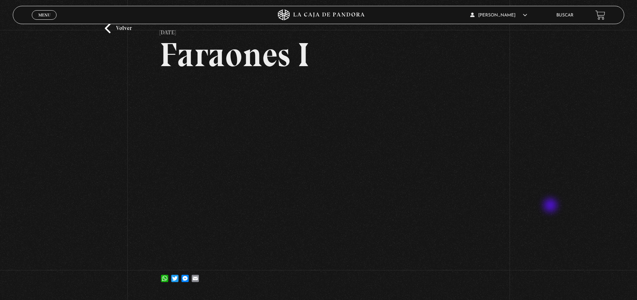
click at [551, 206] on div "Volver [DATE] [GEOGRAPHIC_DATA] I WhatsApp Twitter Messenger Email" at bounding box center [318, 143] width 637 height 301
